Goal: Information Seeking & Learning: Find specific fact

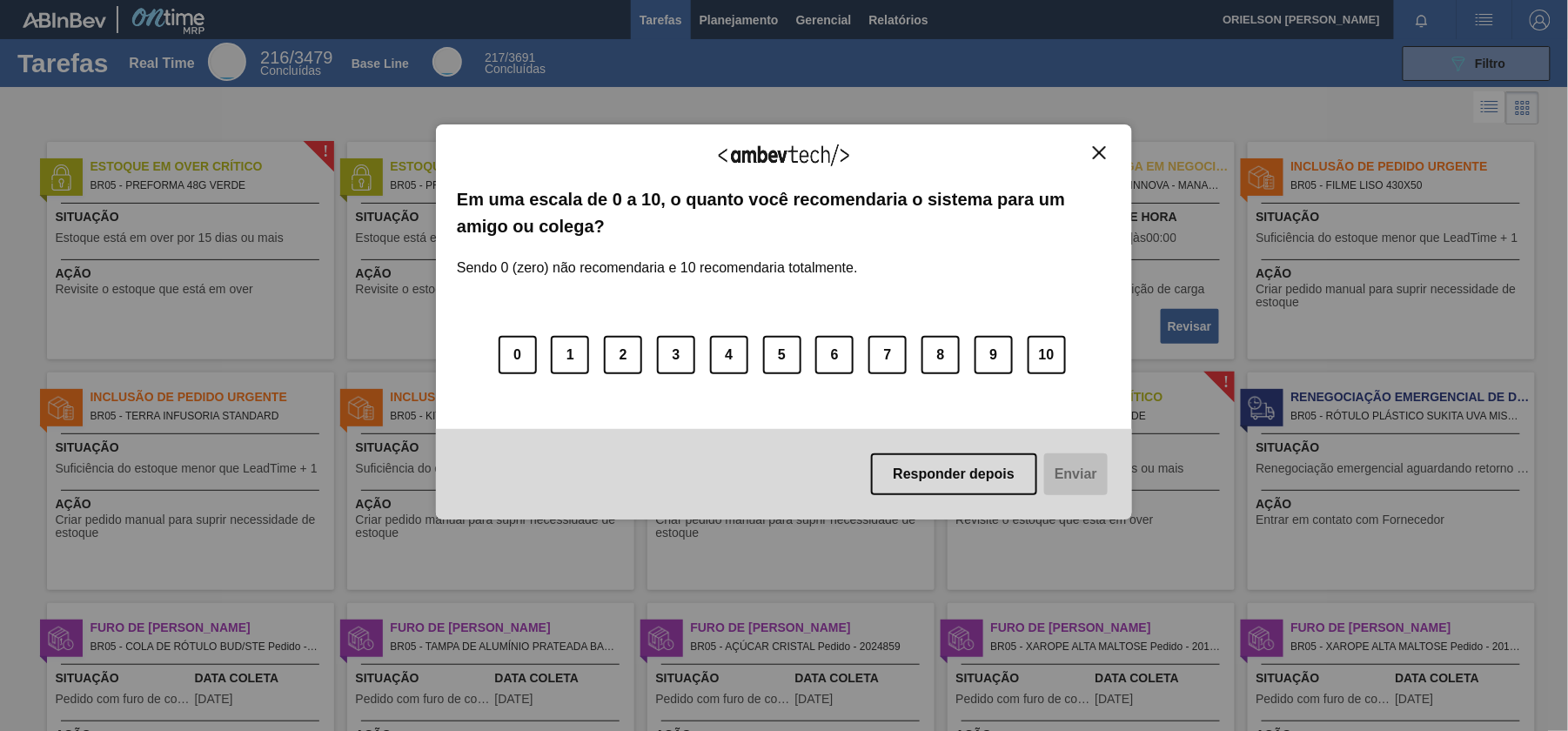
click at [764, 25] on div "Agradecemos seu feedback! Em uma escala de 0 a 10, o quanto você recomendaria o…" at bounding box center [784, 321] width 696 height 682
click at [1085, 146] on div "Agradecemos seu feedback!" at bounding box center [783, 166] width 654 height 41
click at [1100, 151] on img "Close" at bounding box center [1099, 153] width 13 height 13
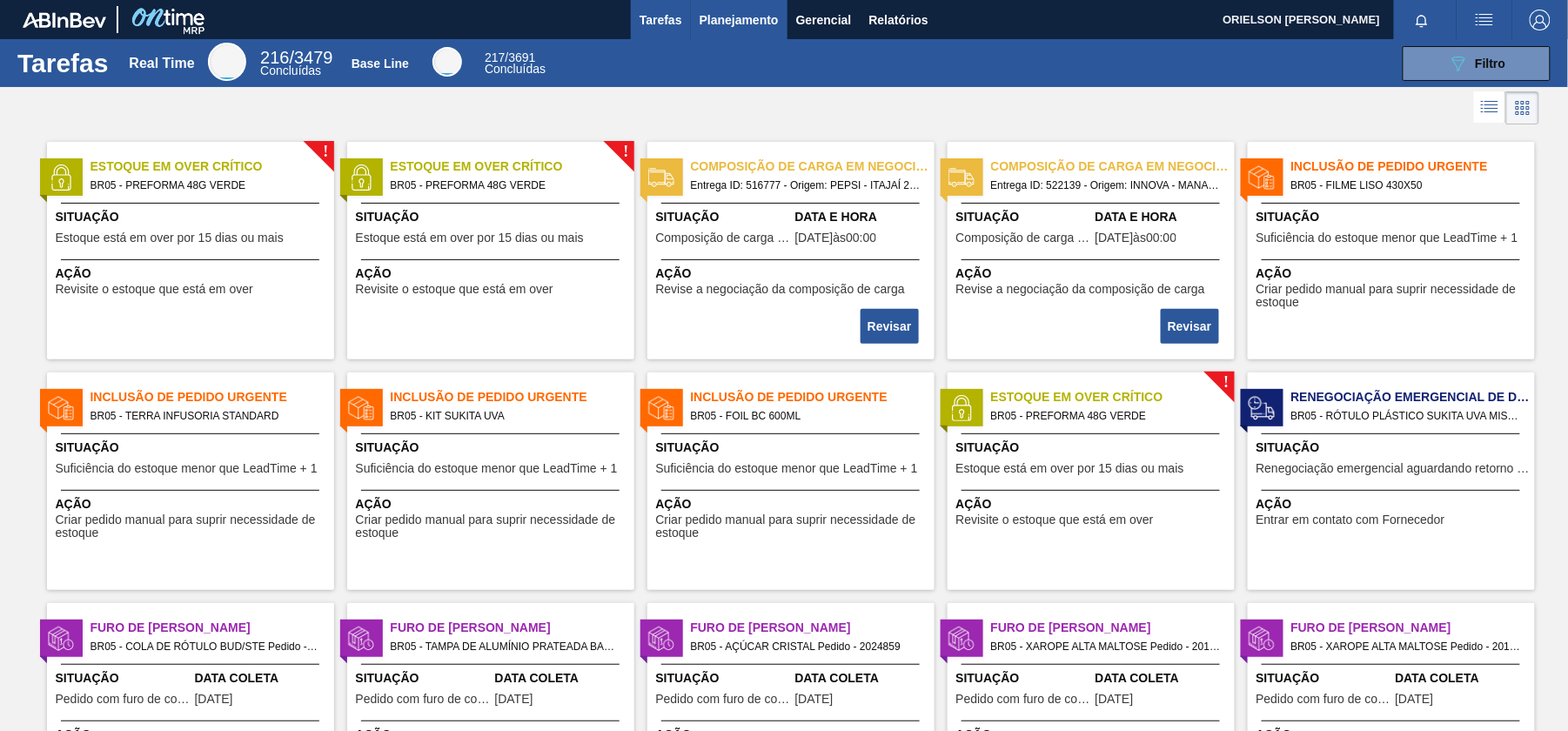
click at [759, 32] on button "Planejamento" at bounding box center [738, 20] width 96 height 39
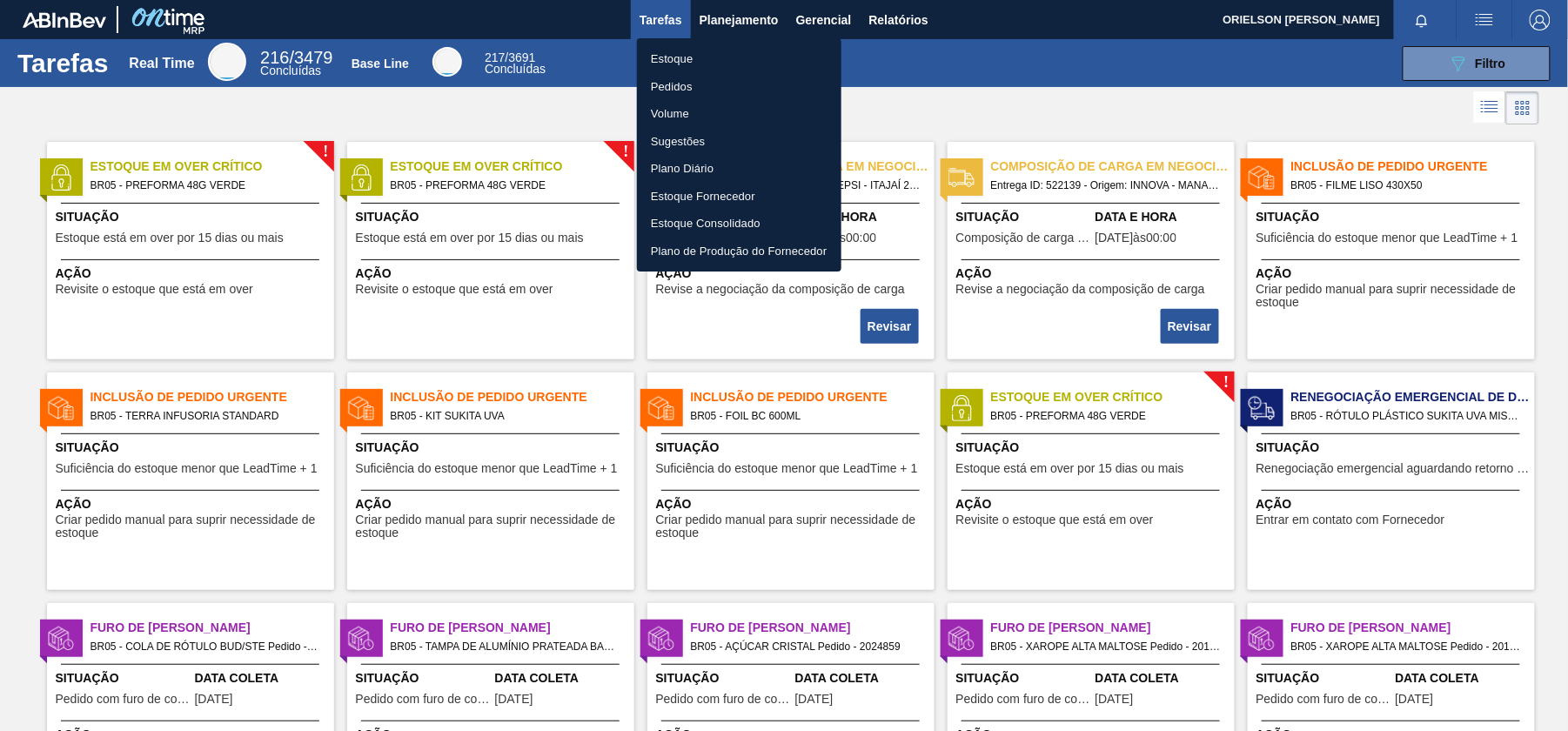
click at [687, 74] on li "Pedidos" at bounding box center [738, 87] width 204 height 28
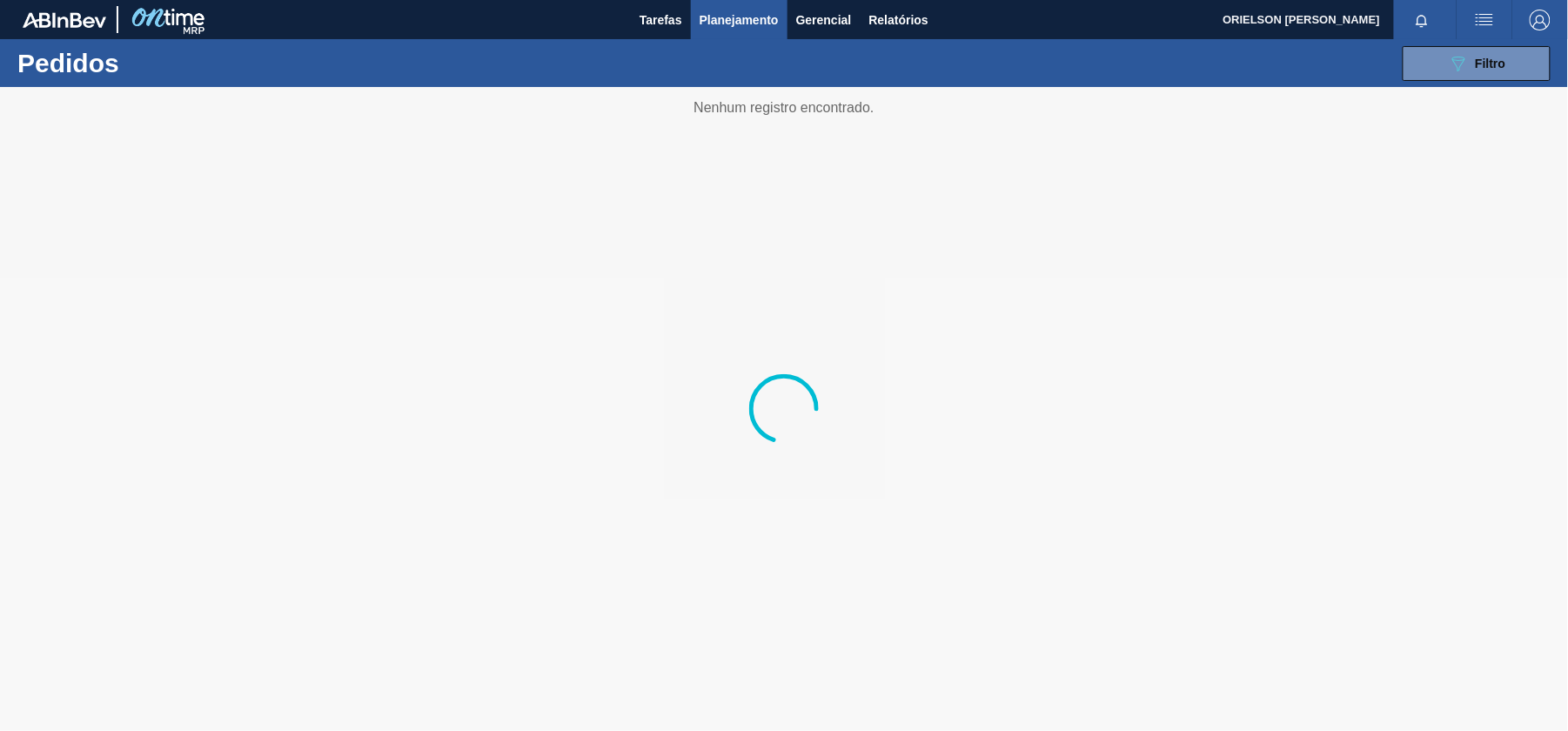
click at [761, 15] on span "Planejamento" at bounding box center [739, 20] width 79 height 21
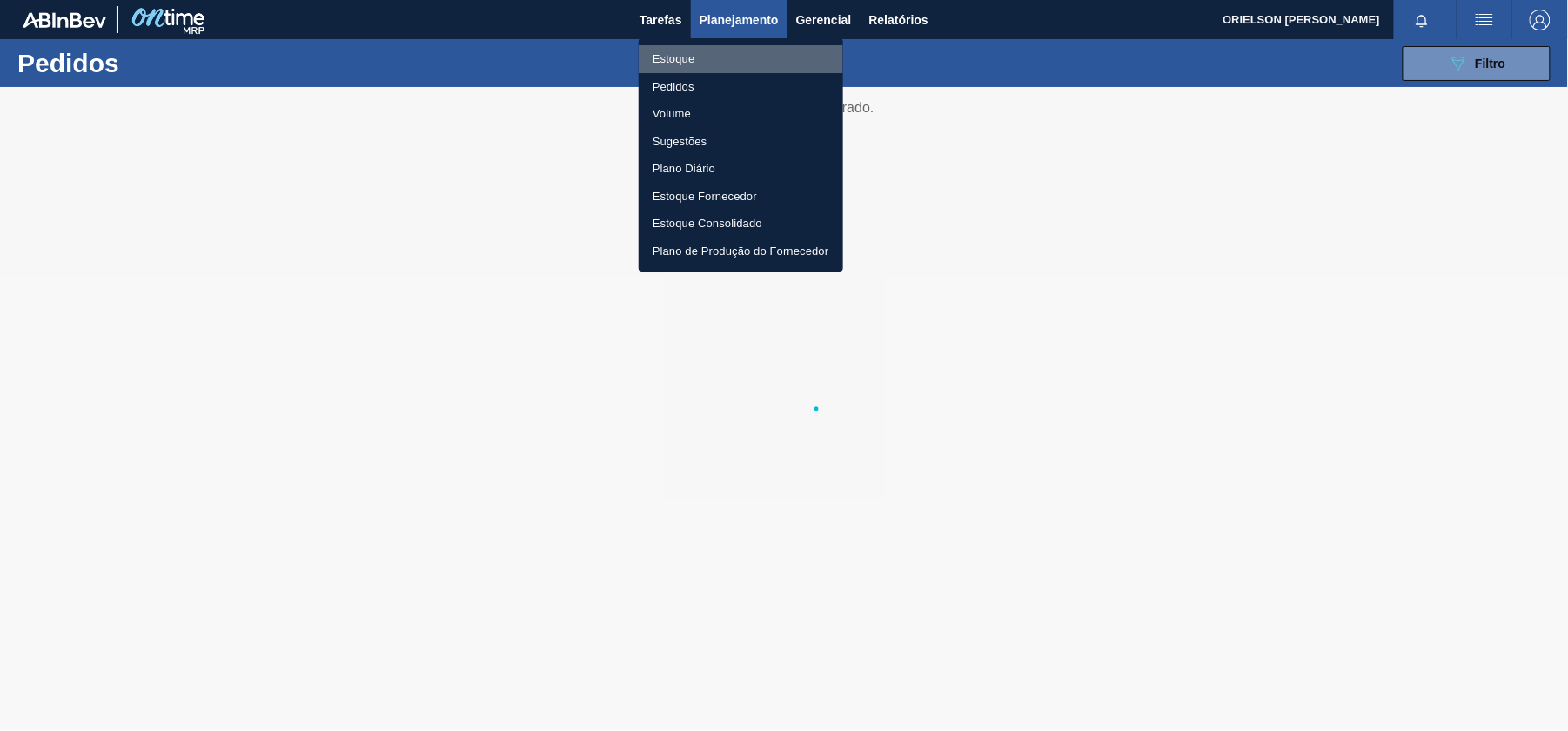
click at [742, 50] on li "Estoque" at bounding box center [740, 59] width 204 height 28
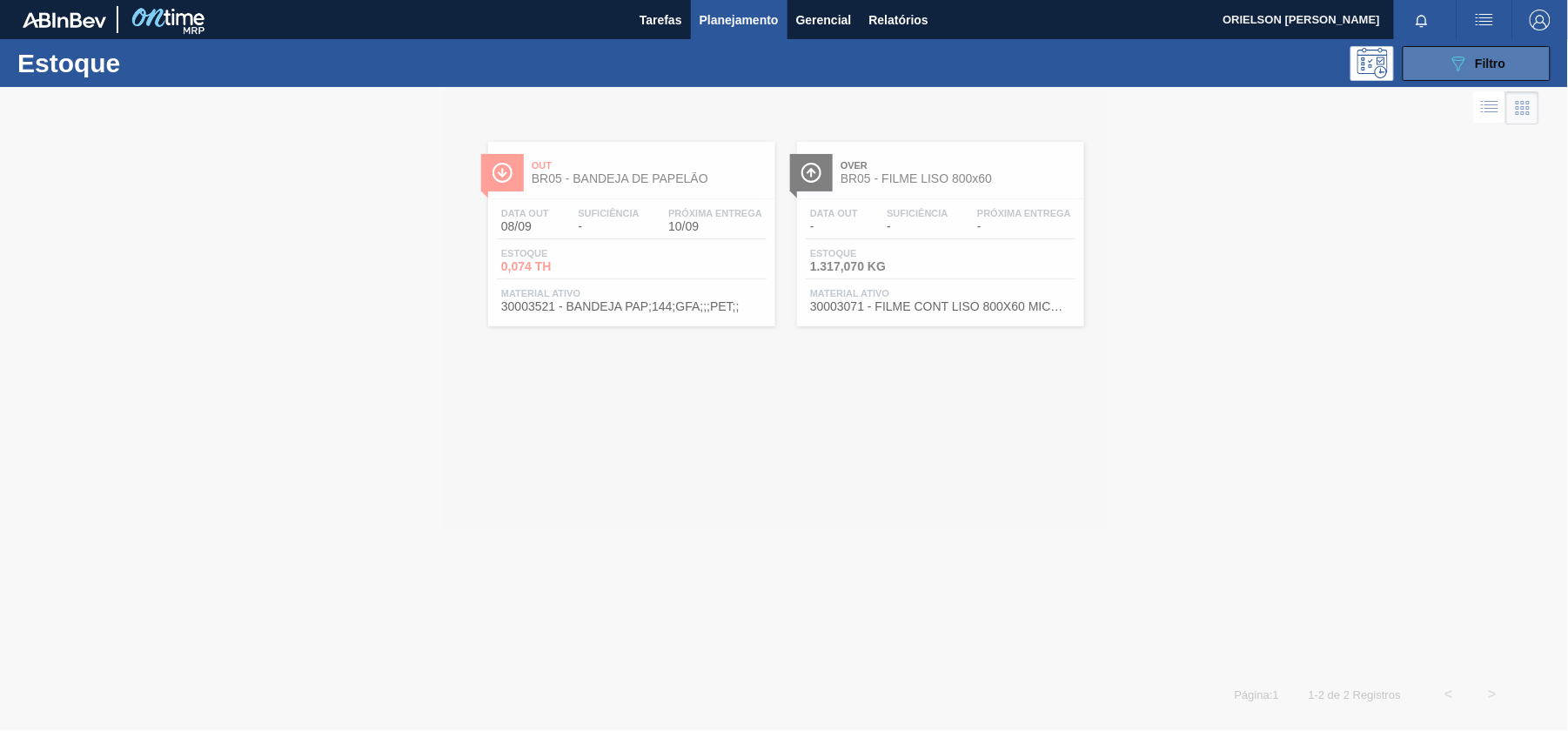
click at [1449, 70] on icon "089F7B8B-B2A5-4AFE-B5C0-19BA573D28AC" at bounding box center [1458, 63] width 21 height 21
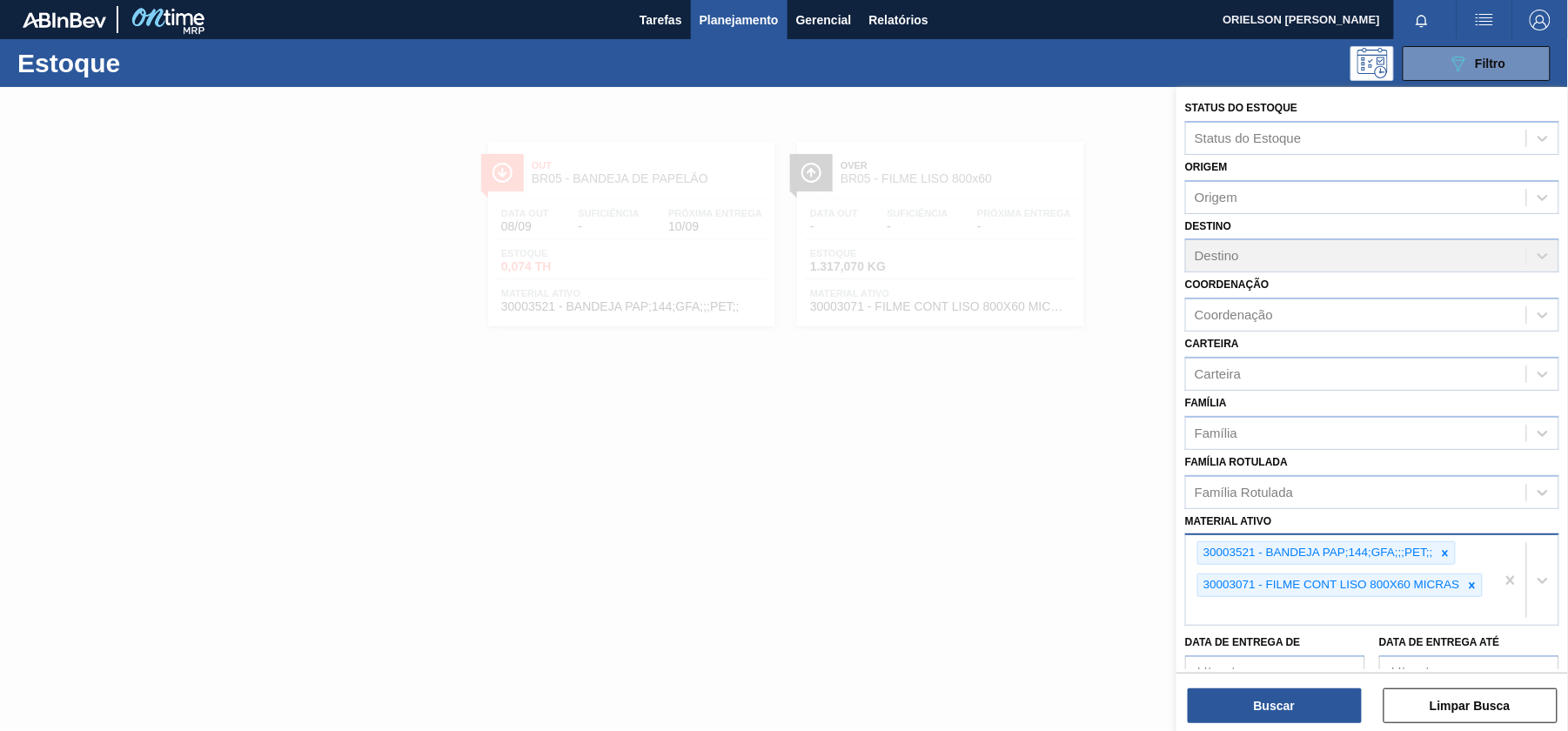
click at [1377, 618] on div "30003521 - BANDEJA PAP;144;GFA;;;PET;; 30003071 - FILME CONT LISO 800X60 MICRAS" at bounding box center [1340, 580] width 309 height 90
type ativo "stre"
click at [1352, 633] on div "30003520 - FILME STRETCH 500 MM 20 MICRA 20006035 - FILME STRETCH 500 MM 25 MIC…" at bounding box center [1372, 733] width 374 height 200
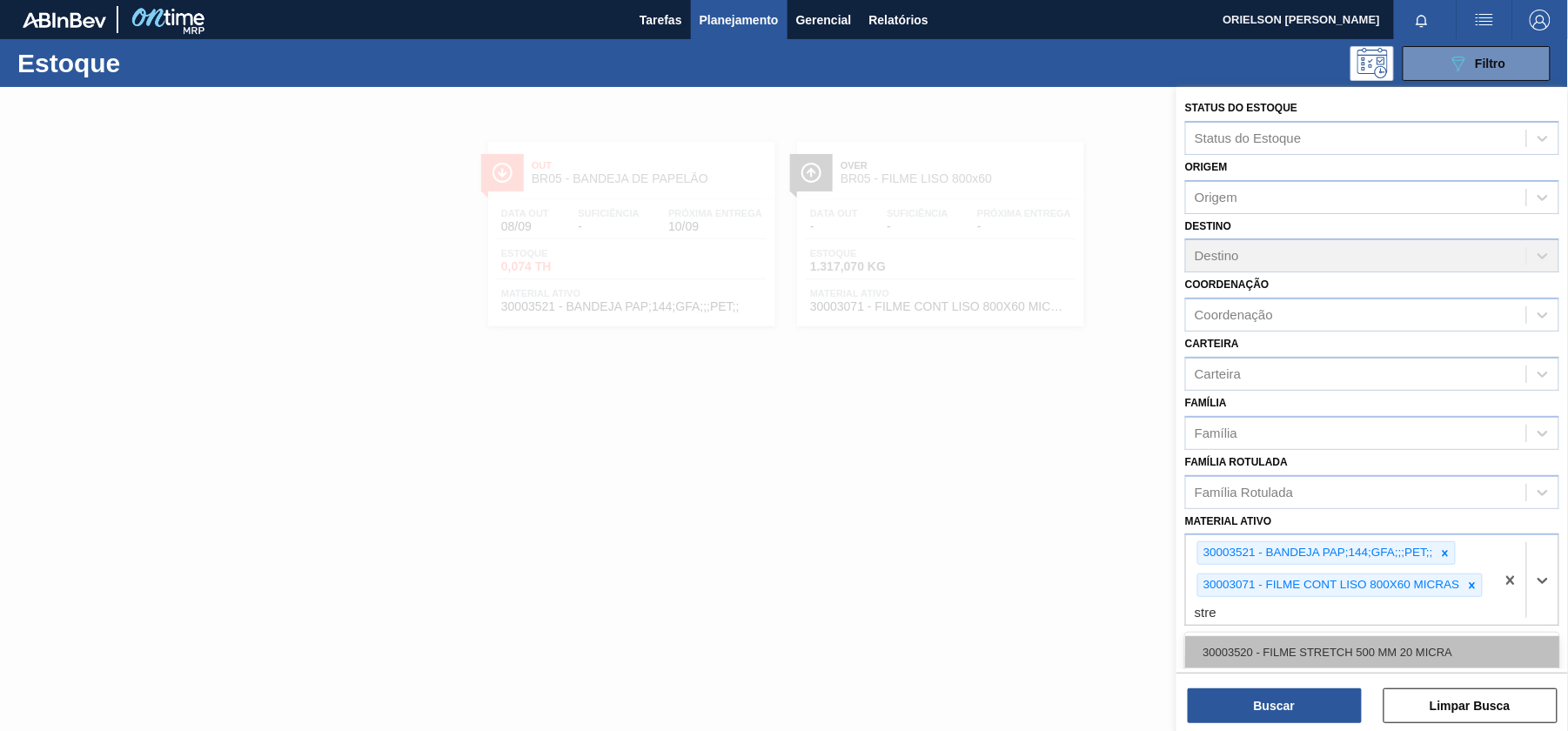
click at [1355, 644] on div "30003520 - FILME STRETCH 500 MM 20 MICRA" at bounding box center [1372, 652] width 374 height 32
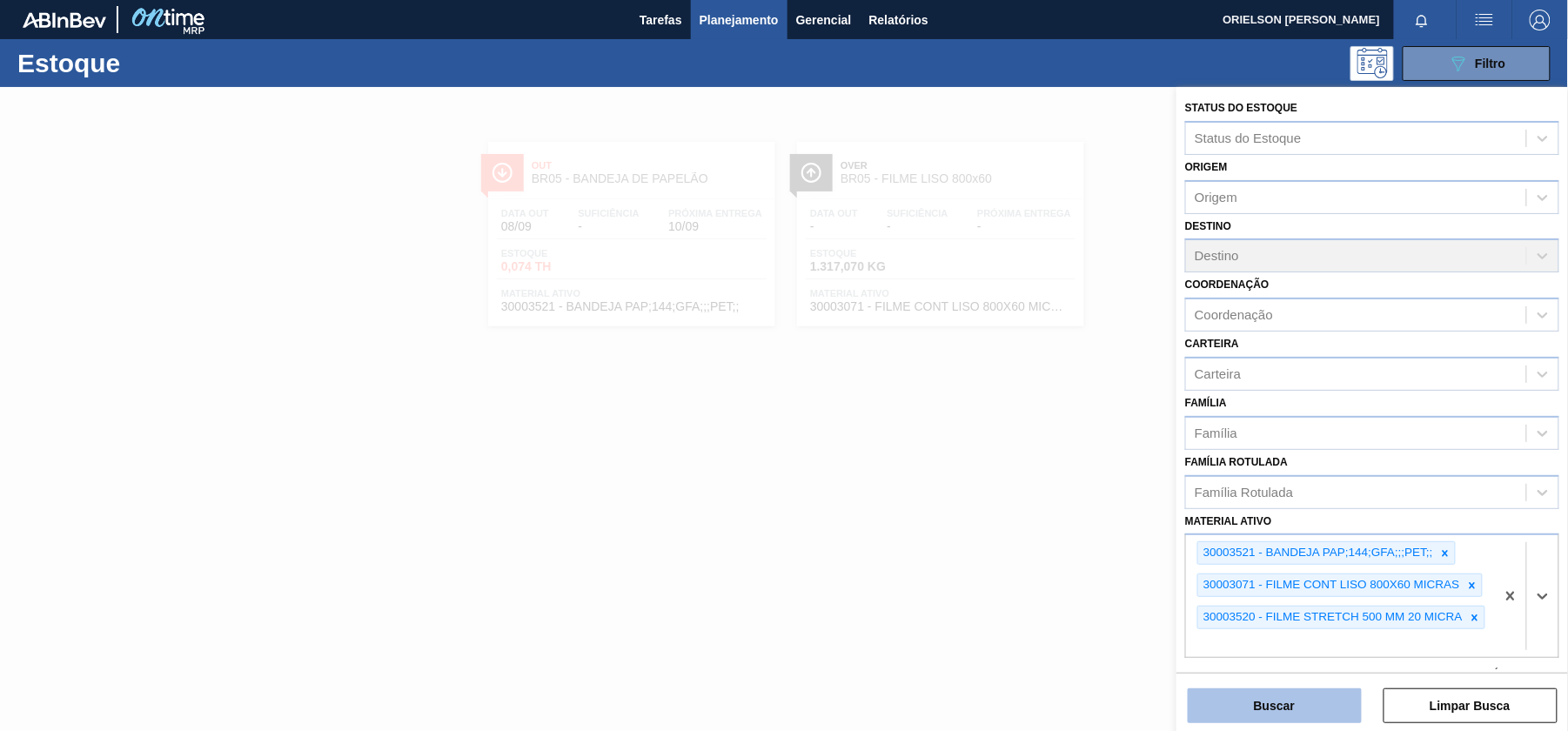
click at [1309, 697] on button "Buscar" at bounding box center [1275, 705] width 174 height 35
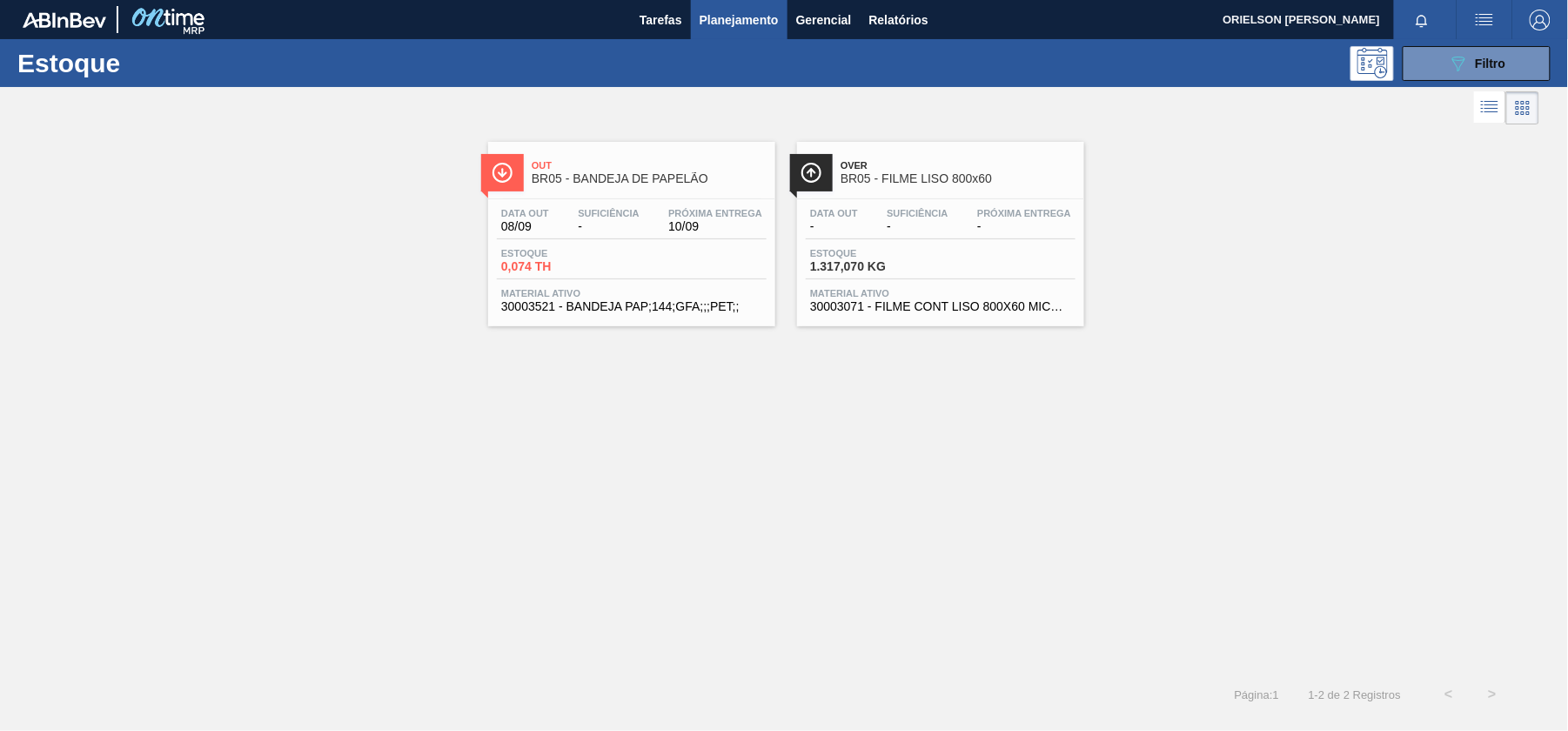
click at [988, 299] on span "Material ativo" at bounding box center [941, 293] width 261 height 10
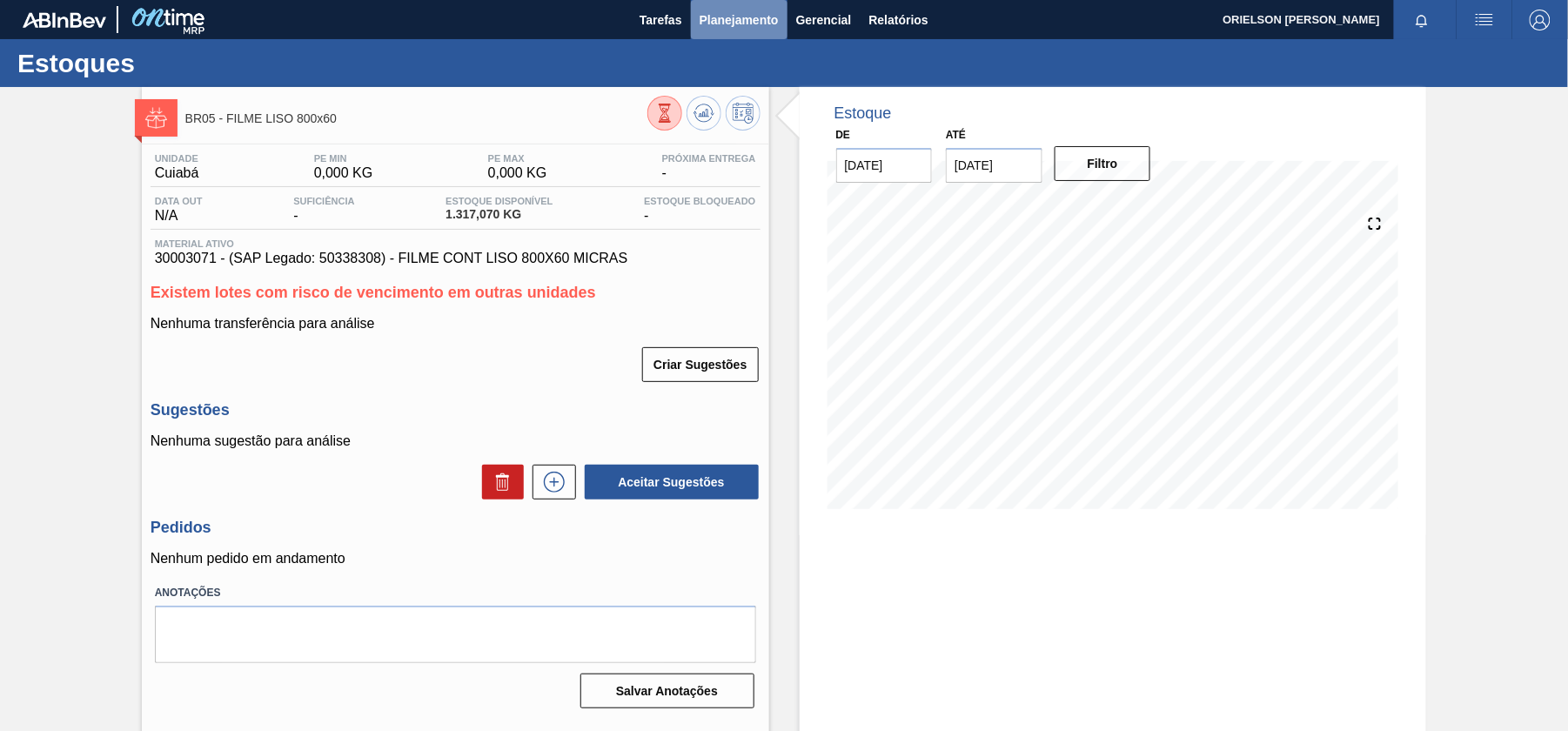
click at [722, 28] on span "Planejamento" at bounding box center [739, 20] width 79 height 21
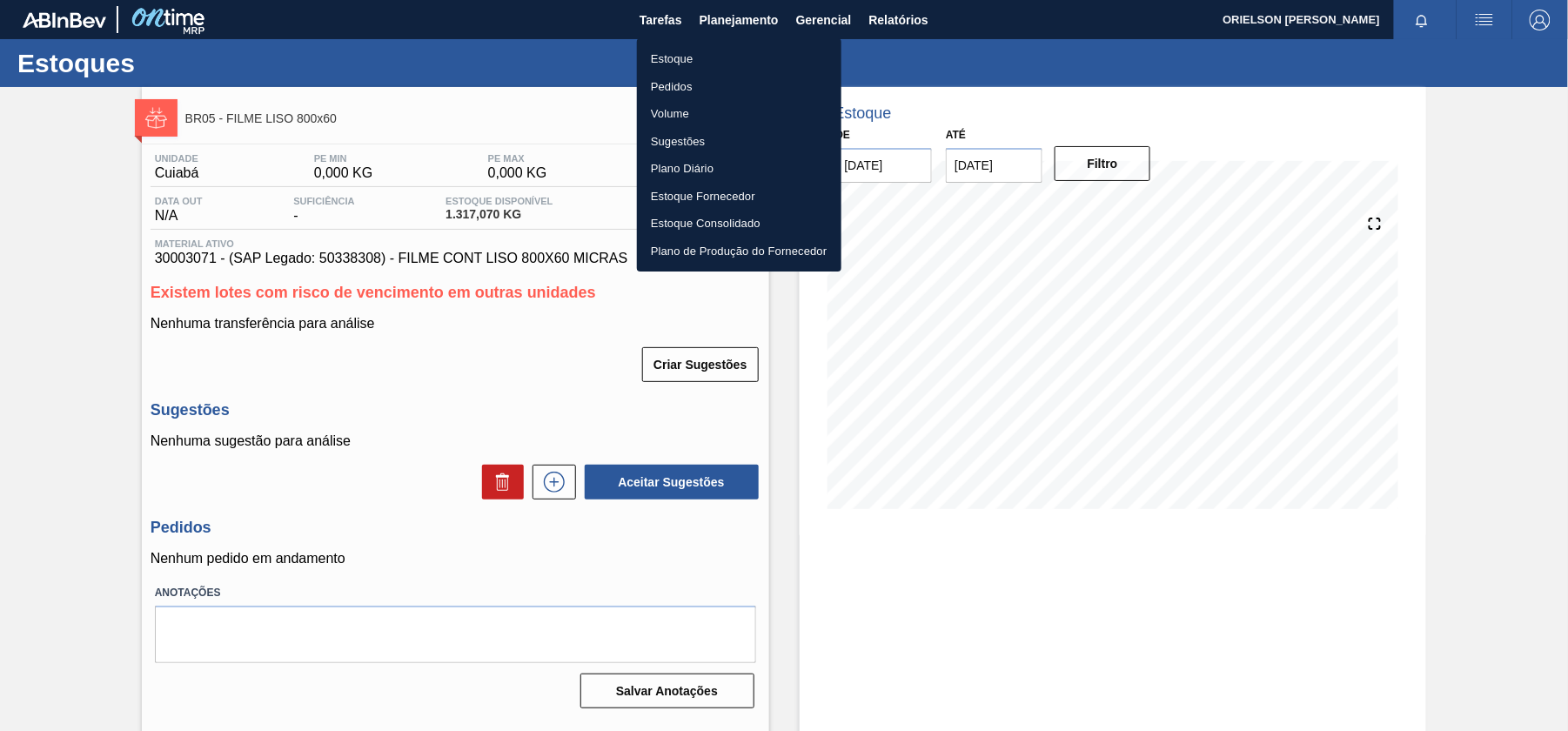
click at [704, 54] on li "Estoque" at bounding box center [738, 59] width 204 height 28
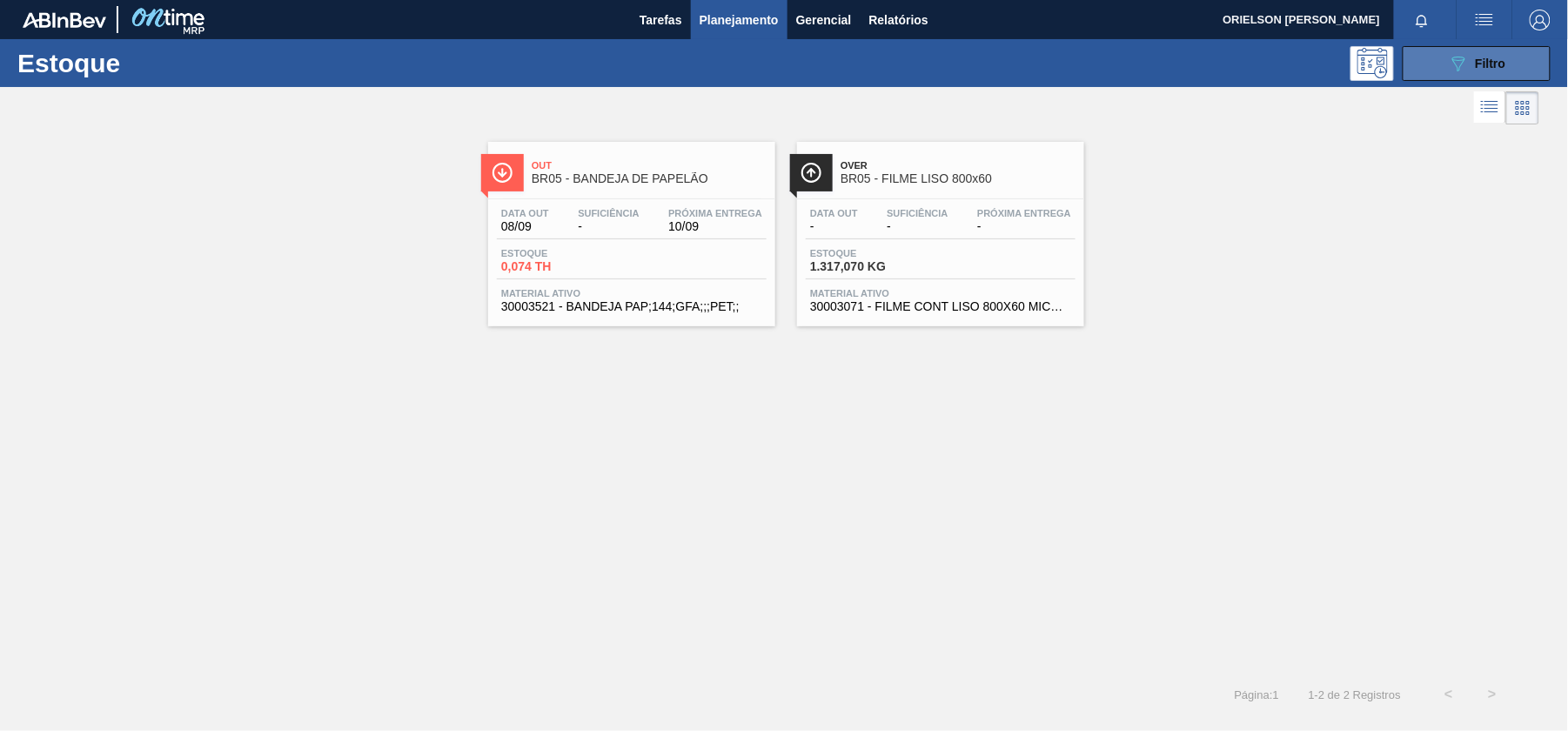
click at [1476, 63] on span "Filtro" at bounding box center [1491, 63] width 31 height 14
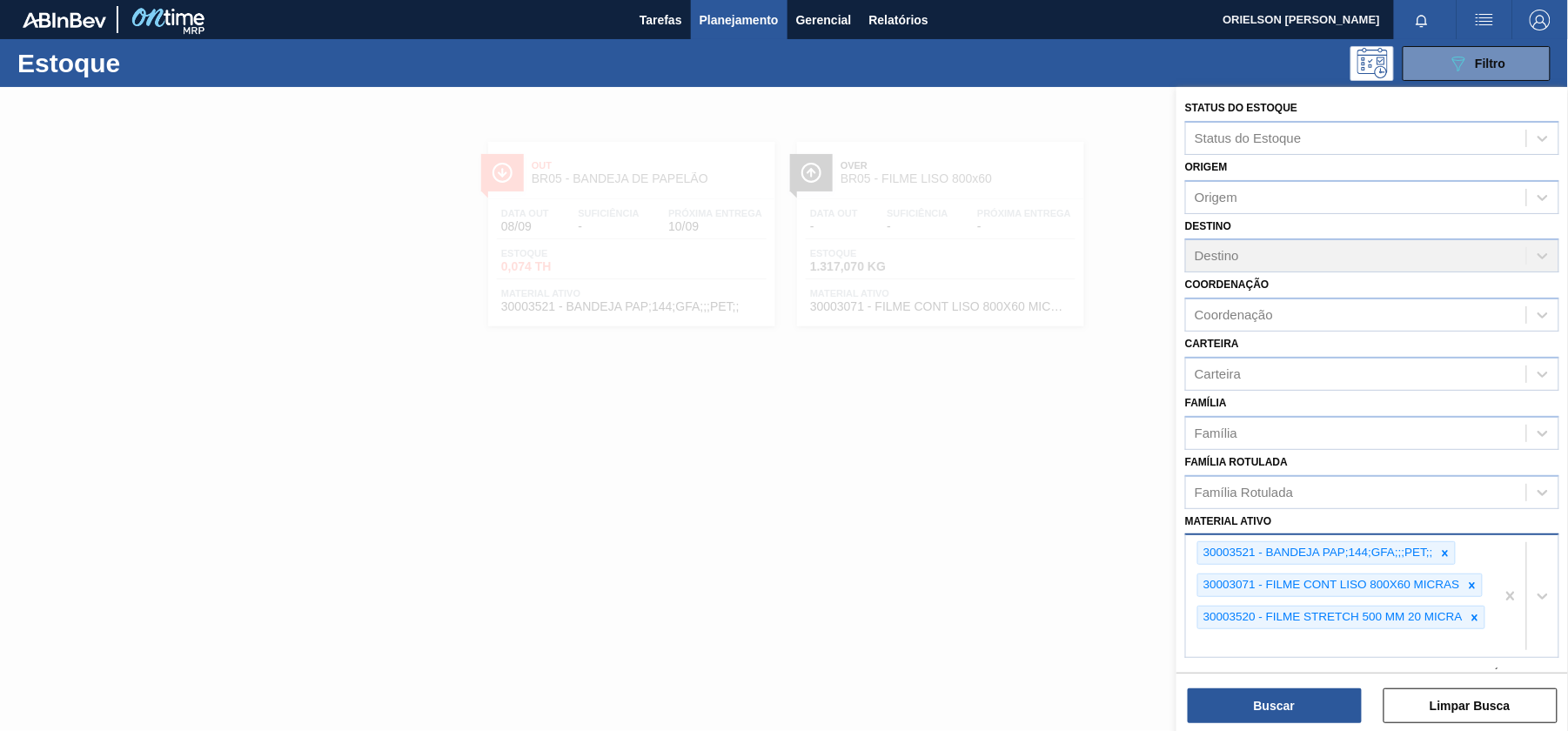
click at [1351, 630] on div "30003521 - BANDEJA PAP;144;GFA;;;PET;; 30003071 - FILME CONT LISO 800X60 MICRAS…" at bounding box center [1340, 596] width 309 height 122
paste ativo "30003623"
type ativo "30003623"
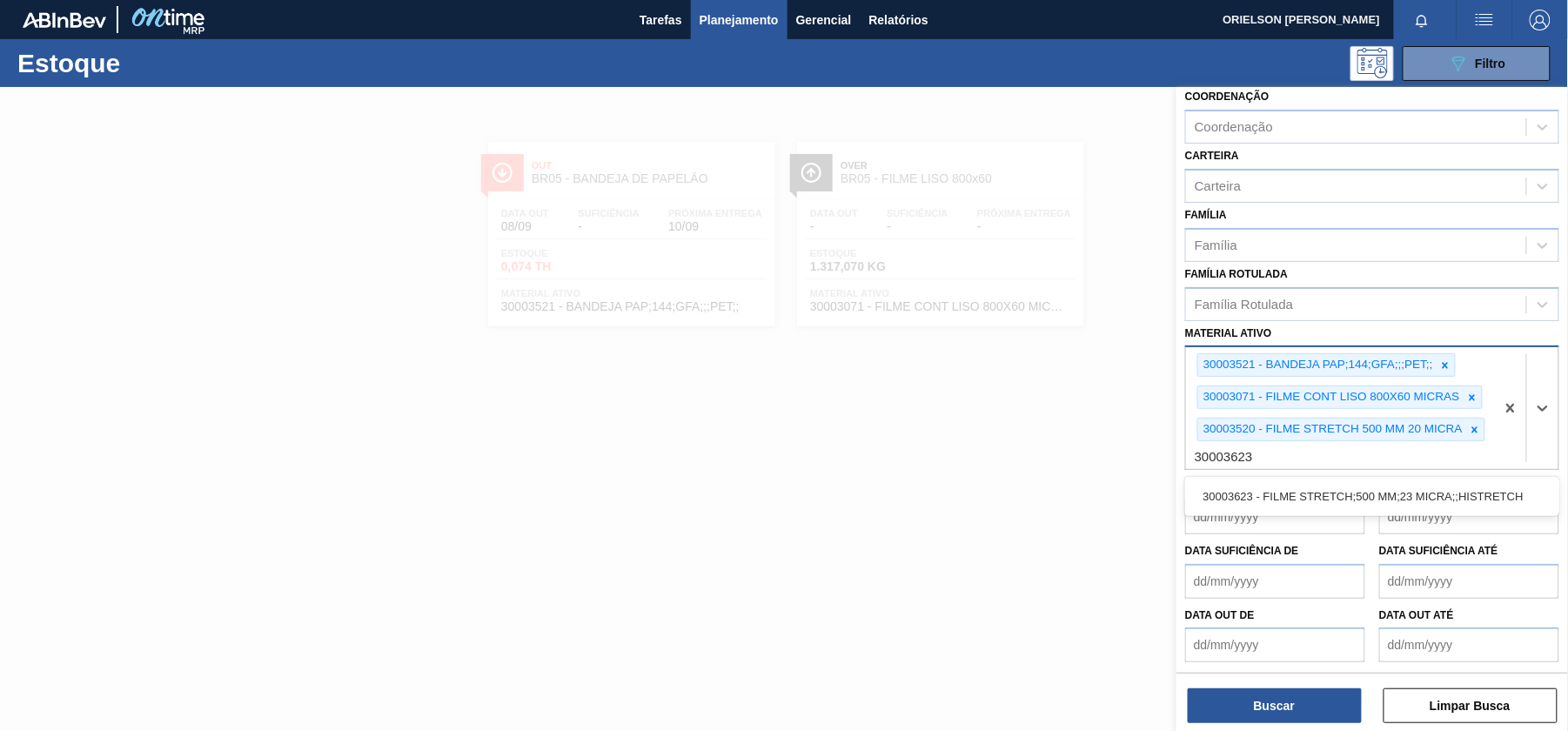
click at [1290, 492] on div "30003623 - FILME STRETCH;500 MM;23 MICRA;;HISTRETCH" at bounding box center [1372, 497] width 374 height 32
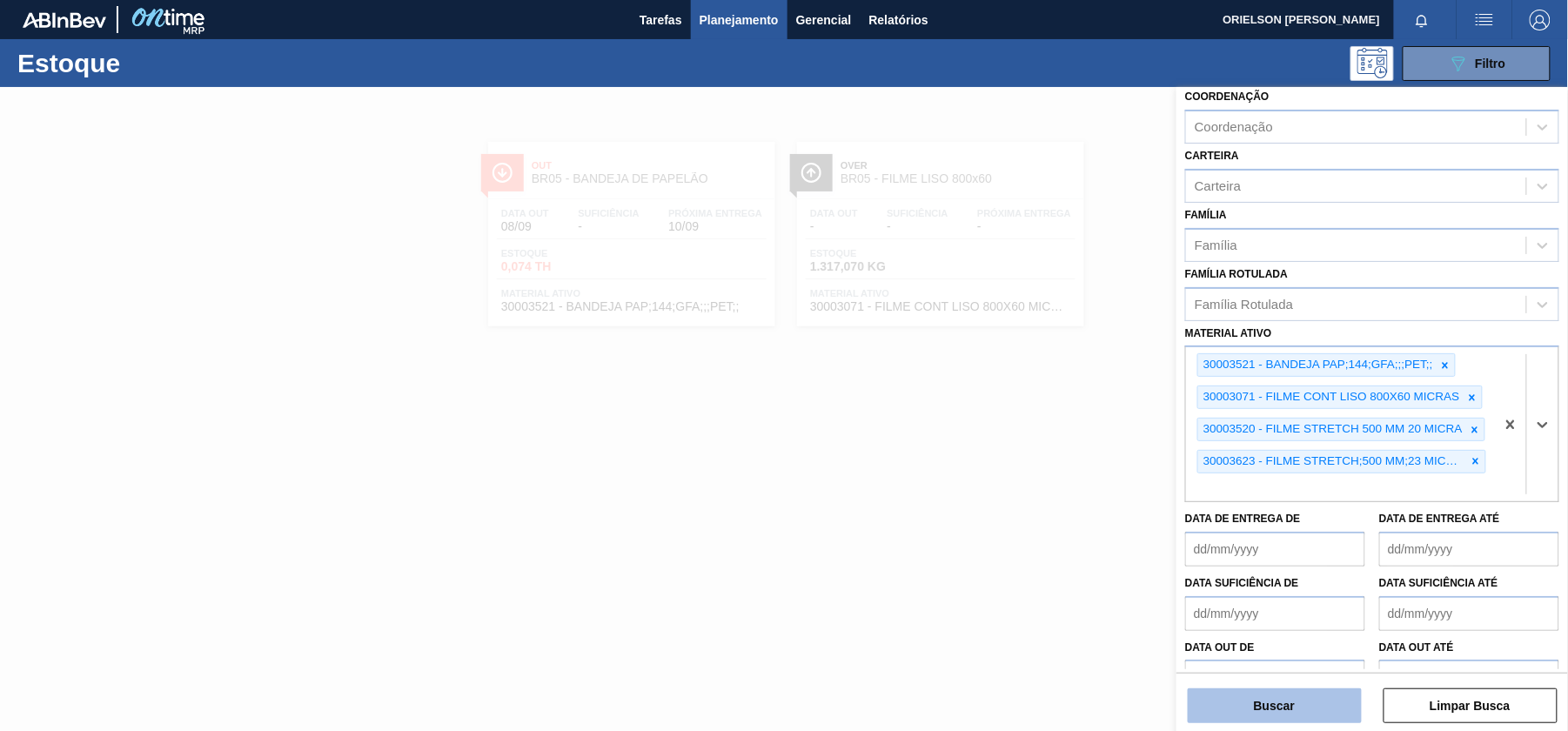
click at [1307, 698] on button "Buscar" at bounding box center [1275, 705] width 174 height 35
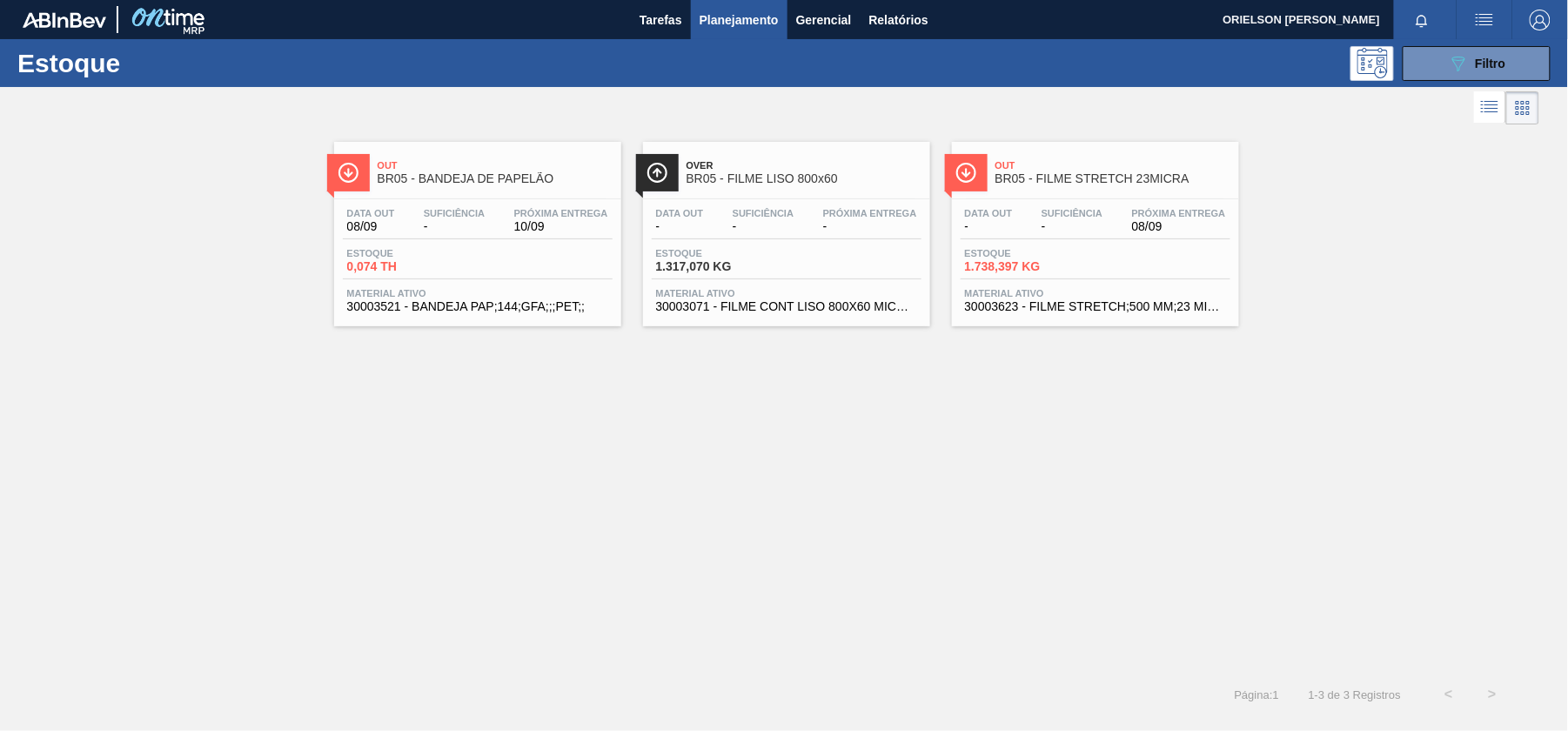
click at [1099, 255] on div "Estoque 1.738,397 KG" at bounding box center [1095, 264] width 270 height 32
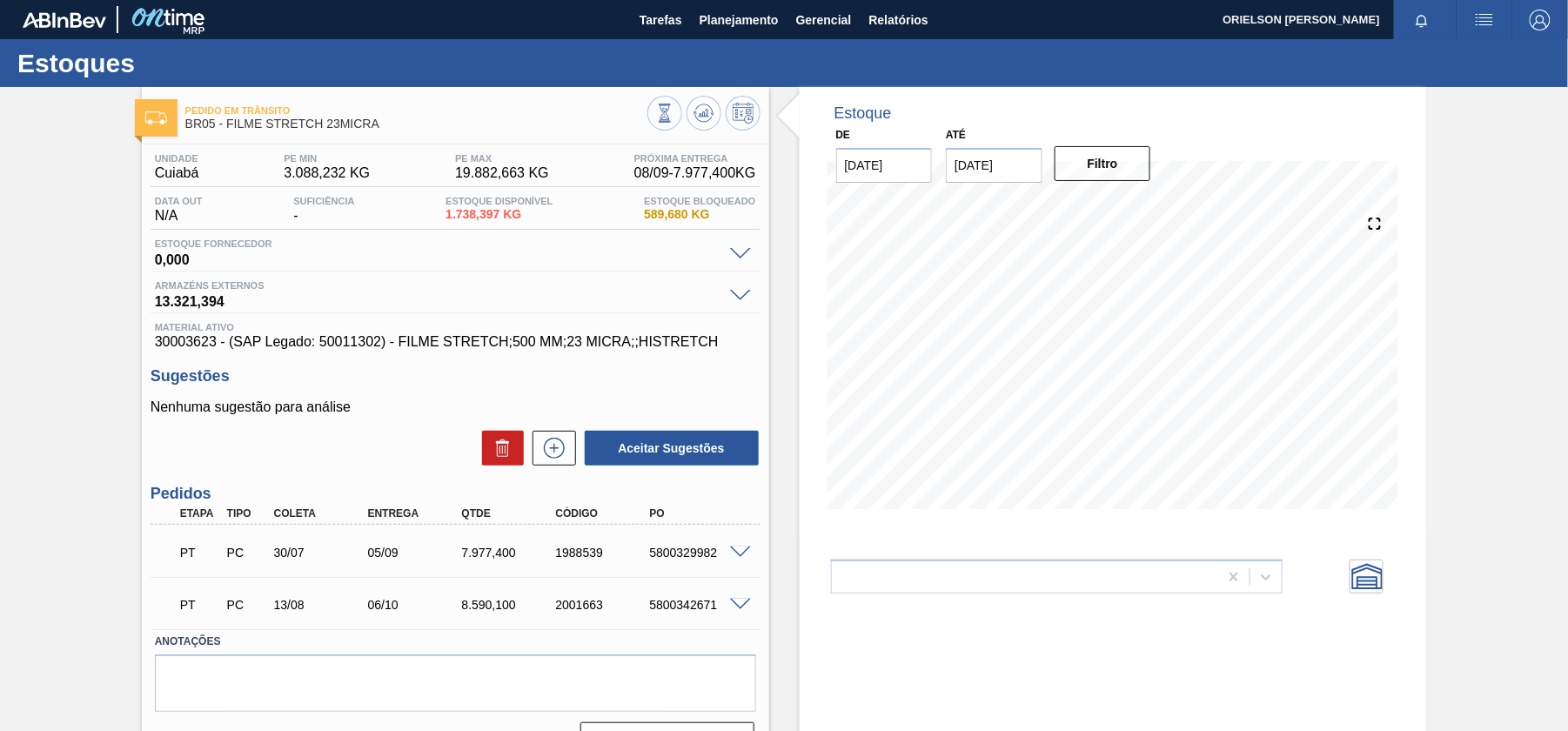
click at [742, 554] on span at bounding box center [740, 553] width 21 height 13
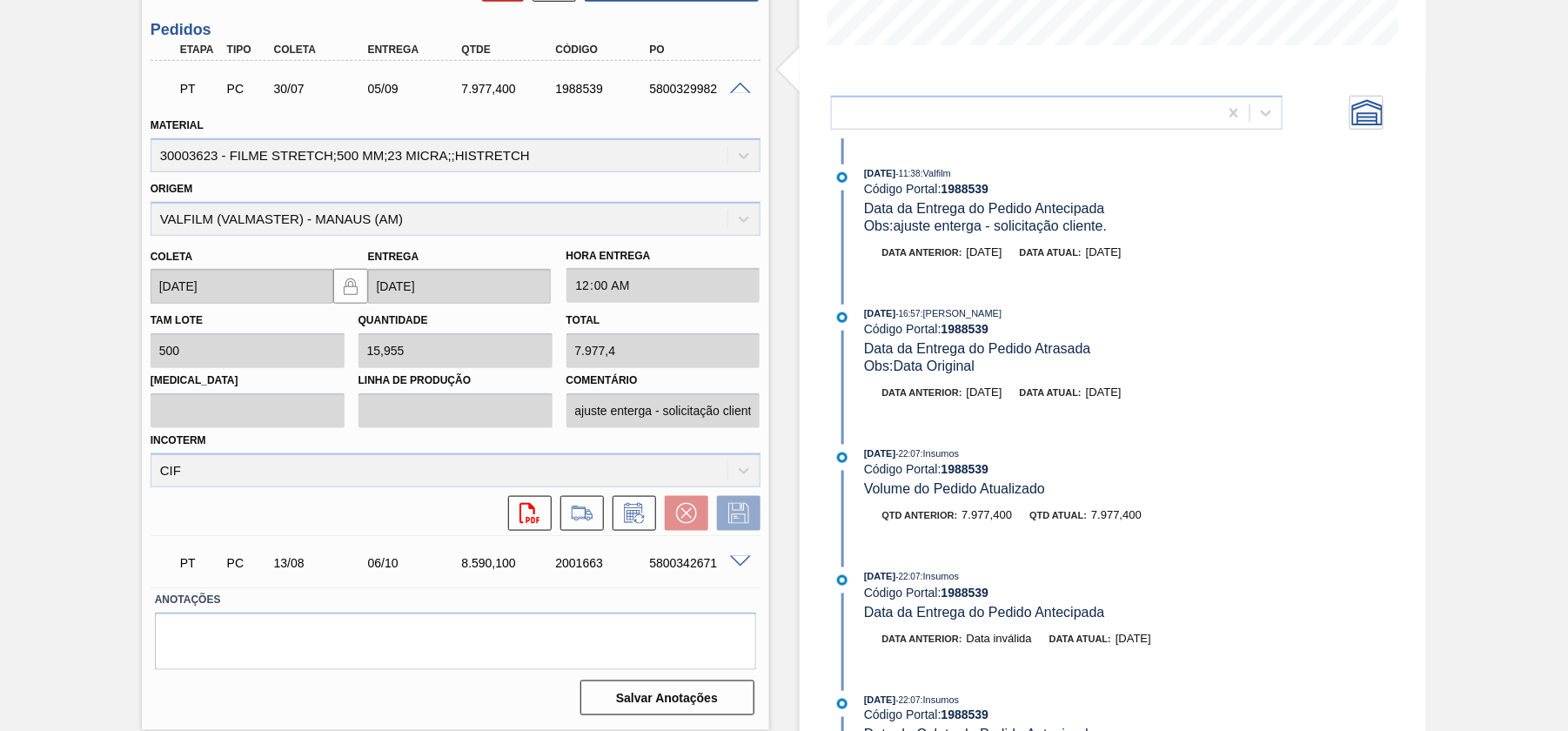
scroll to position [348, 0]
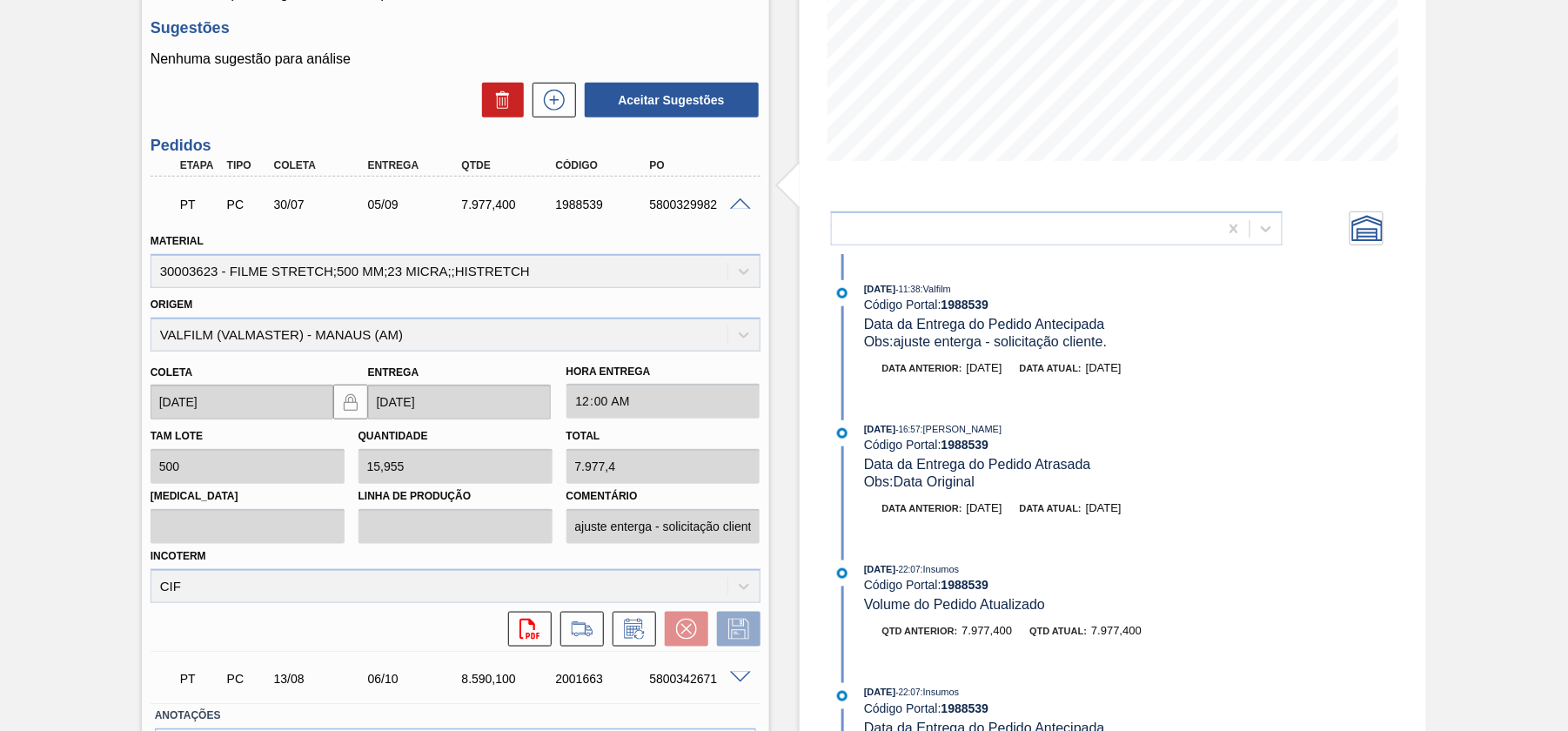
click at [736, 206] on span at bounding box center [740, 205] width 21 height 13
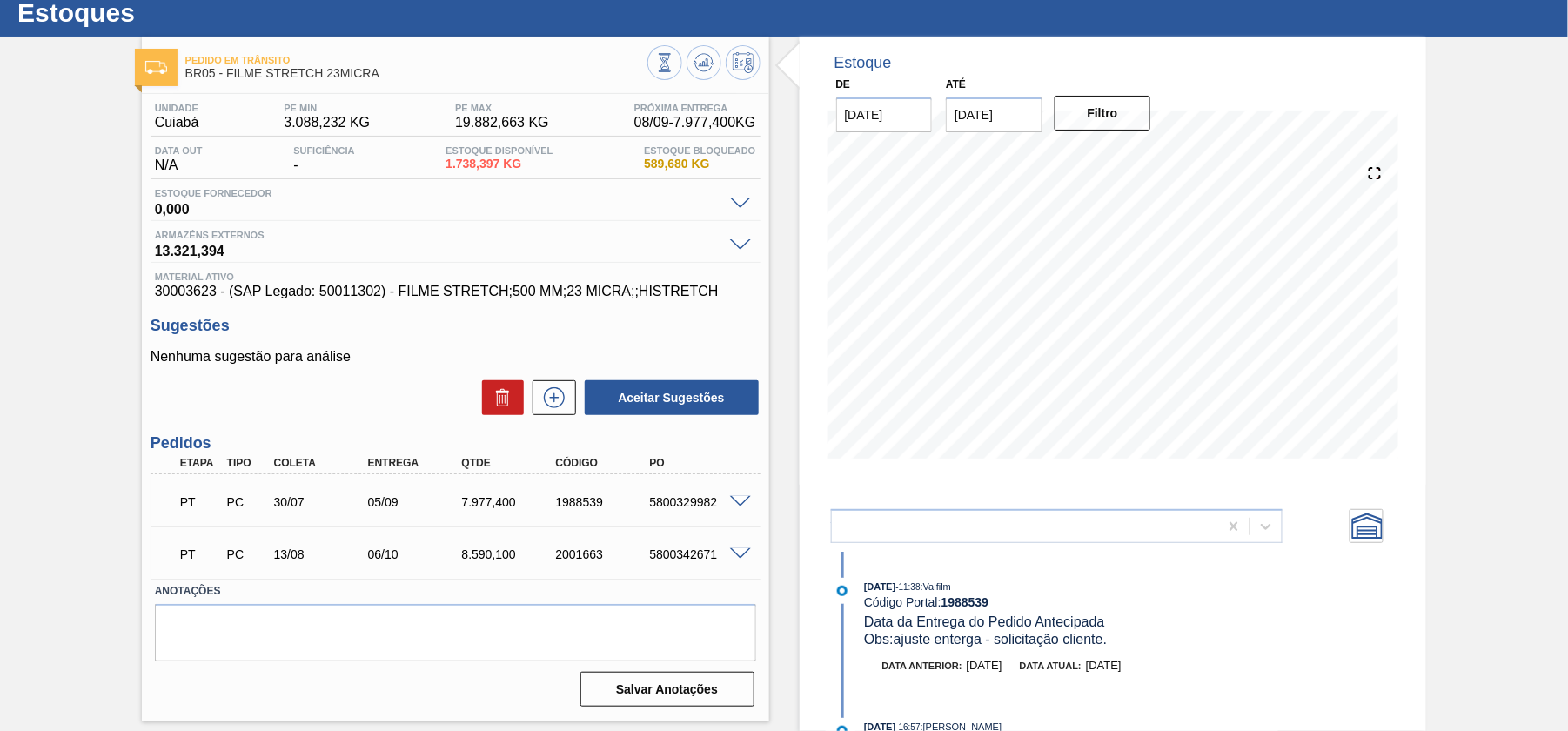
scroll to position [50, 0]
click at [181, 293] on span "30003623 - (SAP Legado: 50011302) - FILME STRETCH;500 MM;23 MICRA;;HISTRETCH" at bounding box center [455, 291] width 601 height 16
copy span "30003623"
